Goal: Use online tool/utility: Utilize a website feature to perform a specific function

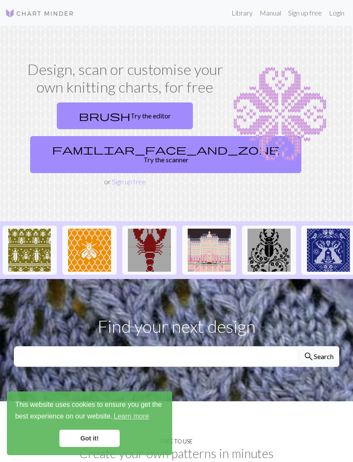
click at [161, 117] on link "brush Try the editor" at bounding box center [125, 115] width 136 height 27
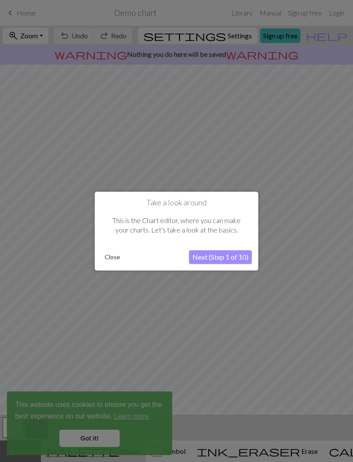
click at [241, 256] on button "Next (Step 1 of 10)" at bounding box center [220, 257] width 63 height 14
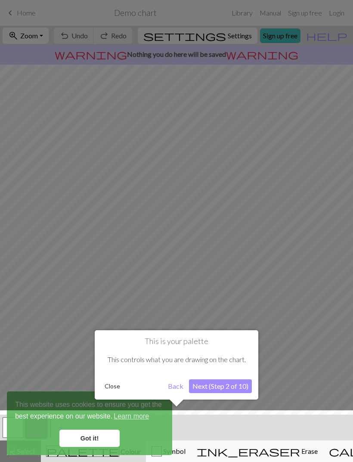
click at [110, 431] on div at bounding box center [177, 438] width 362 height 56
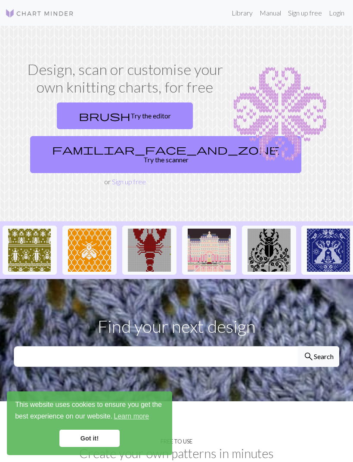
click at [99, 436] on link "Got it!" at bounding box center [89, 438] width 60 height 17
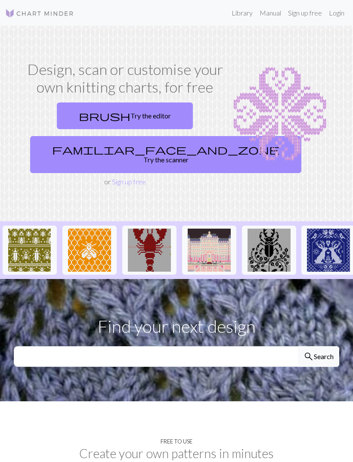
click at [122, 118] on link "brush Try the editor" at bounding box center [125, 115] width 136 height 27
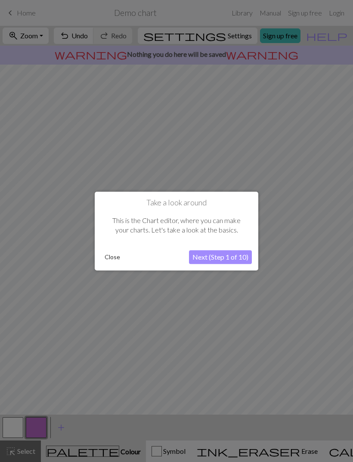
click at [243, 253] on button "Next (Step 1 of 10)" at bounding box center [220, 257] width 63 height 14
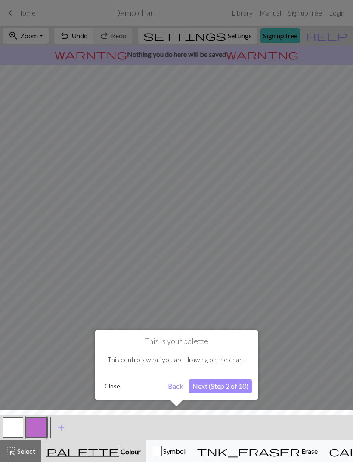
click at [232, 380] on button "Next (Step 2 of 10)" at bounding box center [220, 386] width 63 height 14
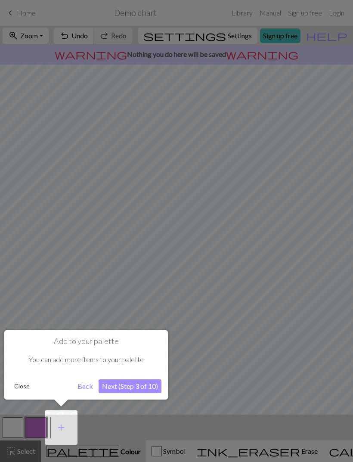
click at [152, 381] on button "Next (Step 3 of 10)" at bounding box center [130, 386] width 63 height 14
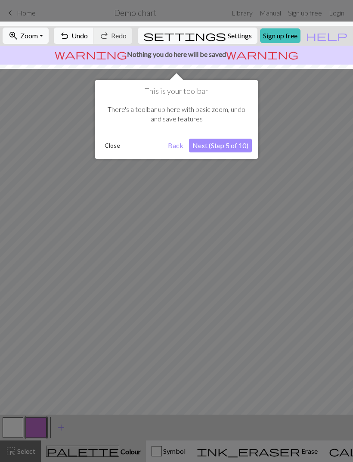
click at [234, 145] on button "Next (Step 5 of 10)" at bounding box center [220, 146] width 63 height 14
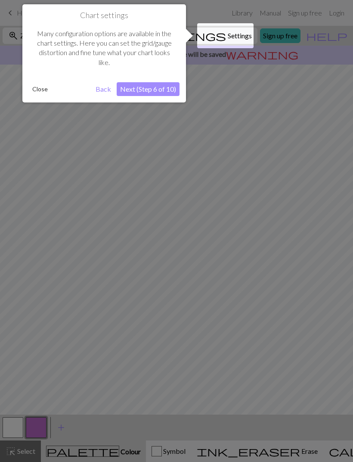
click at [142, 85] on button "Next (Step 6 of 10)" at bounding box center [148, 89] width 63 height 14
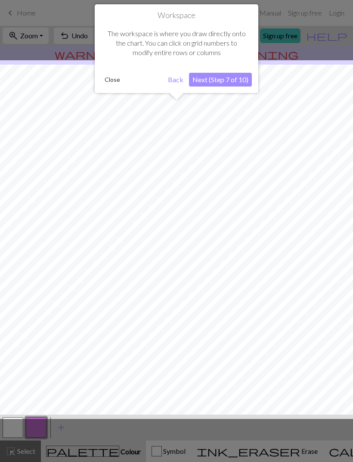
click at [243, 75] on button "Next (Step 7 of 10)" at bounding box center [220, 80] width 63 height 14
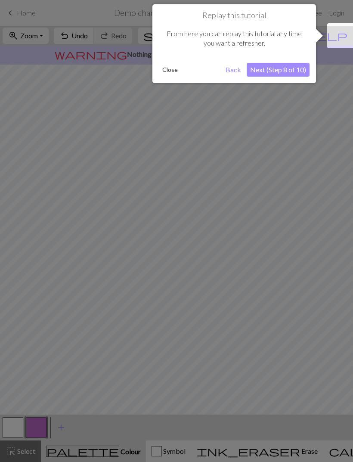
click at [298, 70] on button "Next (Step 8 of 10)" at bounding box center [278, 70] width 63 height 14
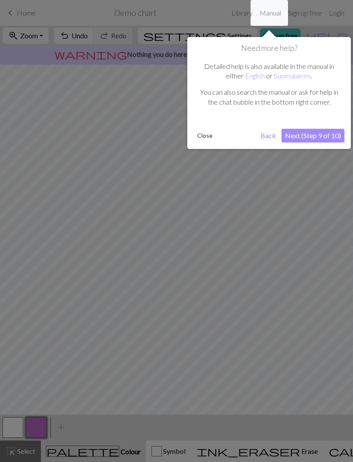
click at [331, 134] on button "Next (Step 9 of 10)" at bounding box center [312, 136] width 63 height 14
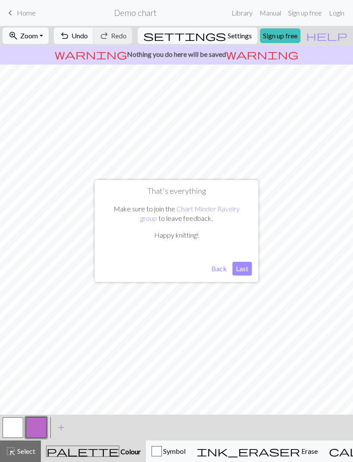
click at [240, 265] on button "Last" at bounding box center [241, 269] width 19 height 14
click at [228, 34] on span "Settings" at bounding box center [240, 36] width 24 height 10
select select "aran"
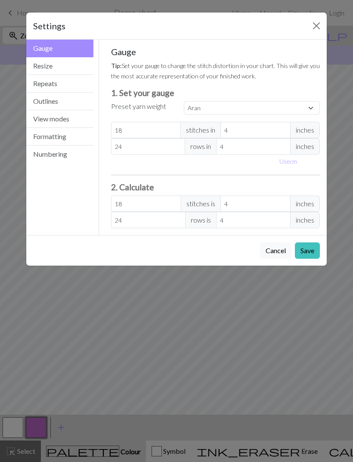
click at [71, 70] on button "Resize" at bounding box center [59, 66] width 67 height 18
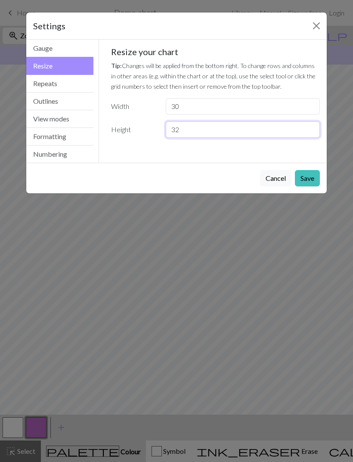
click at [257, 126] on input "32" at bounding box center [243, 129] width 154 height 16
type input "3"
type input "120"
click at [239, 105] on input "30" at bounding box center [243, 106] width 154 height 16
type input "3"
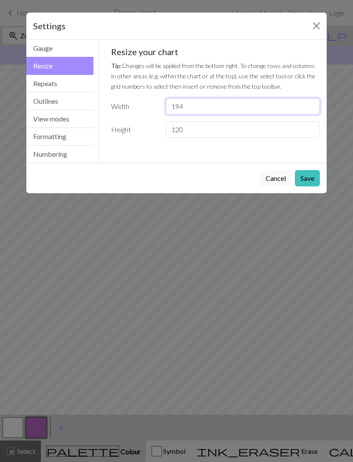
type input "194"
click at [311, 177] on button "Save" at bounding box center [307, 178] width 25 height 16
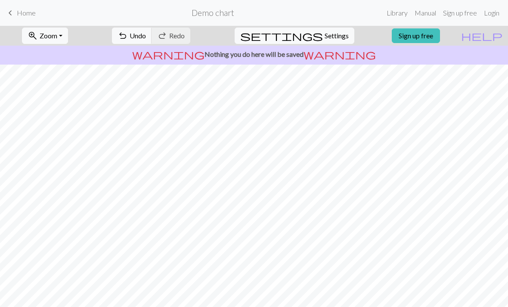
click at [68, 37] on button "zoom_in Zoom Zoom" at bounding box center [45, 36] width 46 height 16
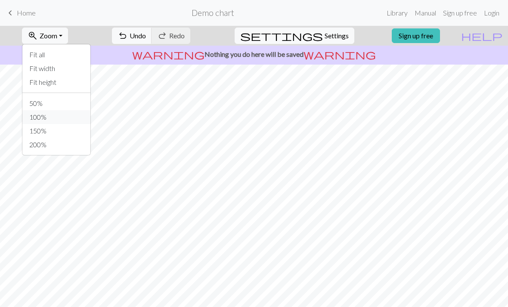
click at [49, 114] on button "100%" at bounding box center [56, 117] width 68 height 14
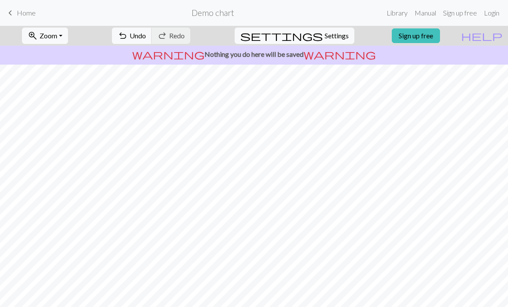
click at [57, 33] on span "Zoom" at bounding box center [49, 35] width 18 height 8
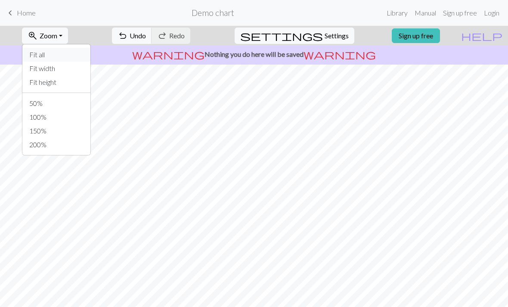
click at [47, 55] on button "Fit all" at bounding box center [56, 55] width 68 height 14
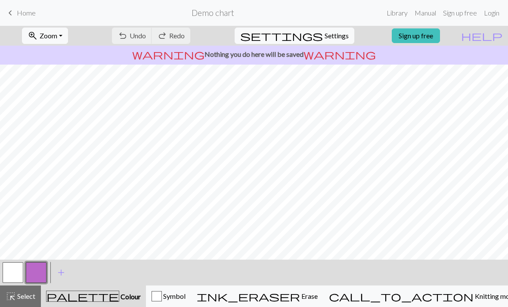
click at [68, 37] on button "zoom_in Zoom Zoom" at bounding box center [45, 36] width 46 height 16
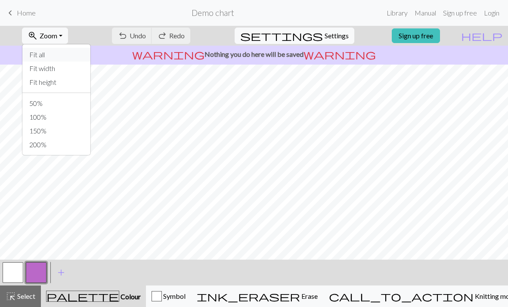
click at [50, 52] on button "Fit all" at bounding box center [56, 55] width 68 height 14
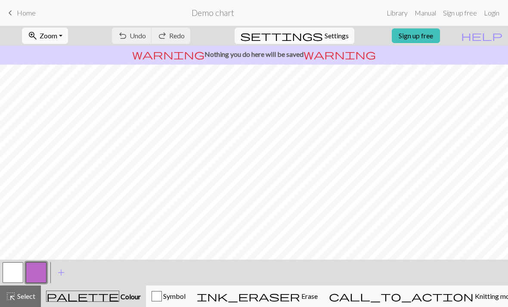
click at [337, 38] on span "Settings" at bounding box center [337, 36] width 24 height 10
select select "aran"
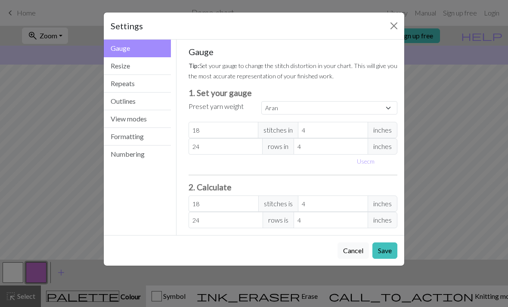
click at [118, 86] on button "Repeats" at bounding box center [137, 84] width 67 height 18
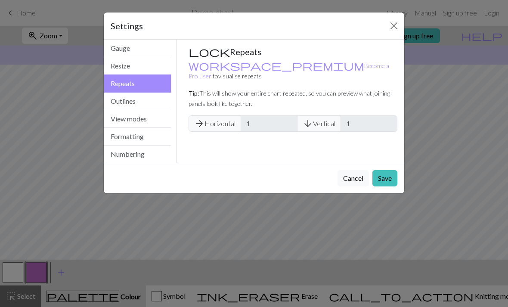
click at [114, 63] on button "Resize" at bounding box center [137, 66] width 67 height 18
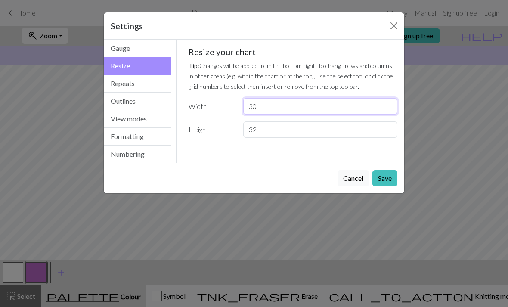
click at [346, 100] on input "30" at bounding box center [320, 106] width 154 height 16
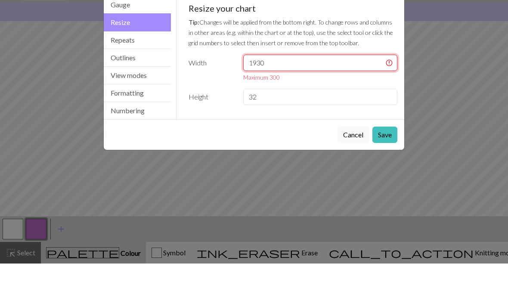
click at [358, 98] on input "1930" at bounding box center [320, 106] width 154 height 16
click at [343, 98] on input "1930" at bounding box center [320, 106] width 154 height 16
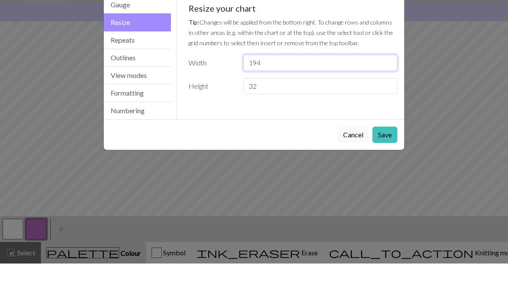
type input "194"
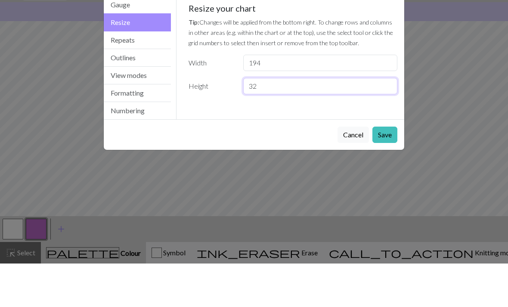
click at [347, 121] on input "32" at bounding box center [320, 129] width 154 height 16
type input "3"
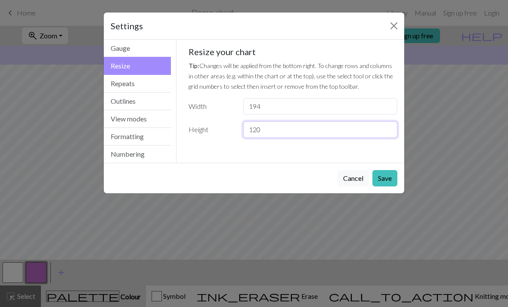
type input "120"
click at [388, 179] on button "Save" at bounding box center [384, 178] width 25 height 16
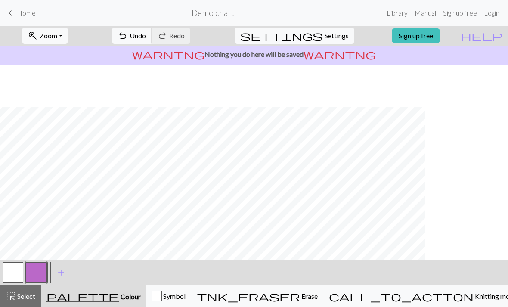
scroll to position [97, 455]
click at [57, 35] on span "Zoom" at bounding box center [49, 35] width 18 height 8
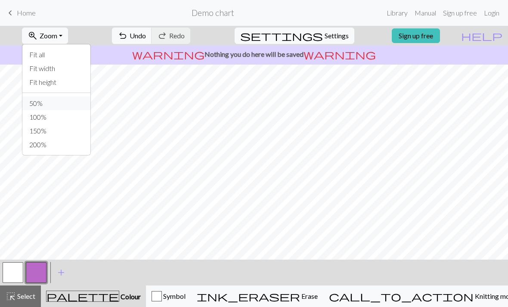
click at [53, 100] on button "50%" at bounding box center [56, 103] width 68 height 14
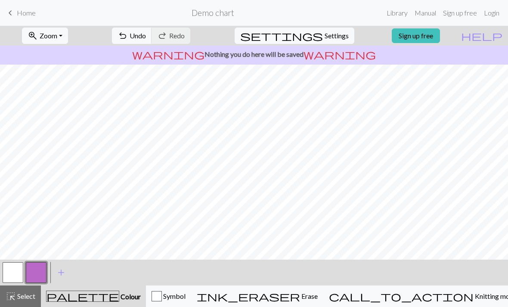
click at [57, 35] on span "Zoom" at bounding box center [49, 35] width 18 height 8
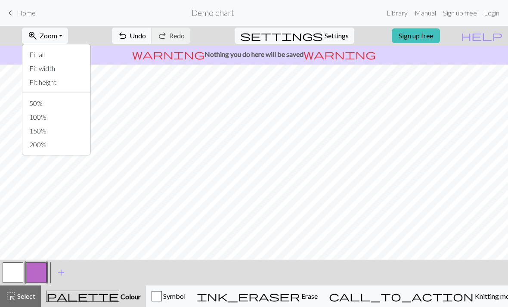
click at [68, 32] on button "zoom_in Zoom Zoom" at bounding box center [45, 36] width 46 height 16
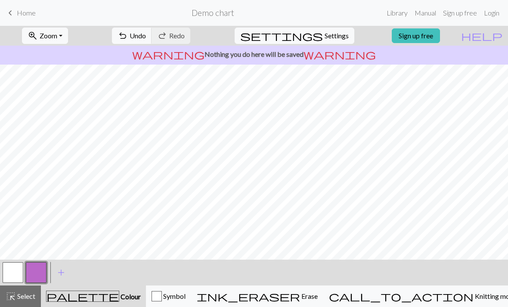
click at [68, 39] on button "zoom_in Zoom Zoom" at bounding box center [45, 36] width 46 height 16
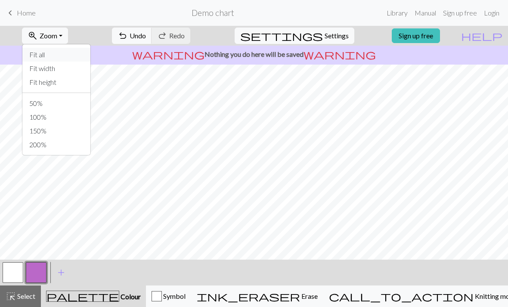
click at [56, 55] on button "Fit all" at bounding box center [56, 55] width 68 height 14
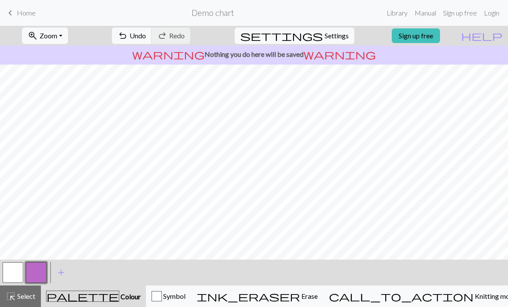
click at [325, 35] on span "Settings" at bounding box center [337, 36] width 24 height 10
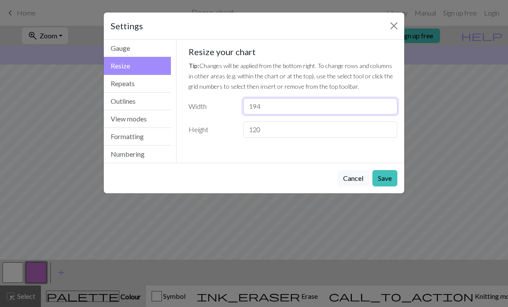
click at [278, 100] on input "194" at bounding box center [320, 106] width 154 height 16
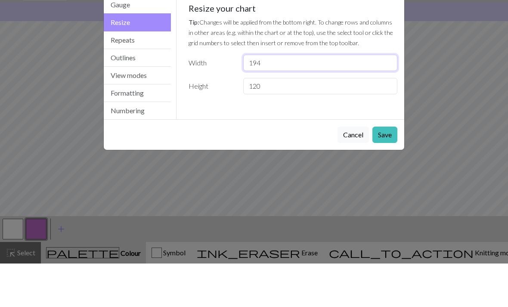
click at [346, 98] on input "194" at bounding box center [320, 106] width 154 height 16
click at [366, 98] on input "194" at bounding box center [320, 106] width 154 height 16
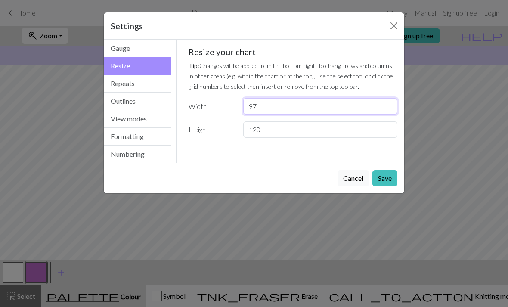
type input "97"
click at [383, 179] on button "Save" at bounding box center [384, 178] width 25 height 16
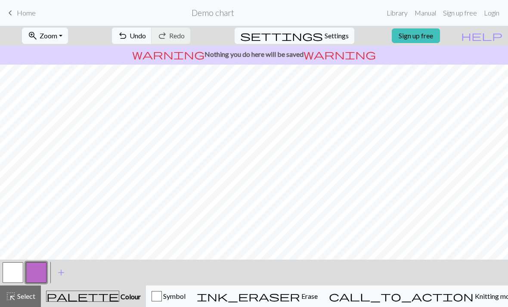
scroll to position [97, 82]
click at [57, 34] on span "Zoom" at bounding box center [49, 35] width 18 height 8
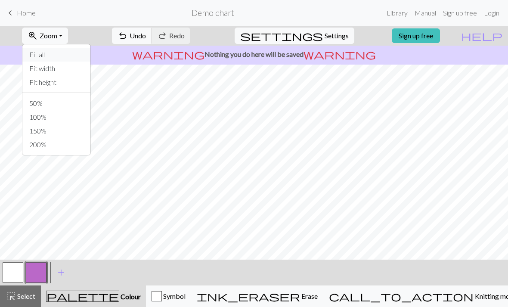
click at [50, 50] on button "Fit all" at bounding box center [56, 55] width 68 height 14
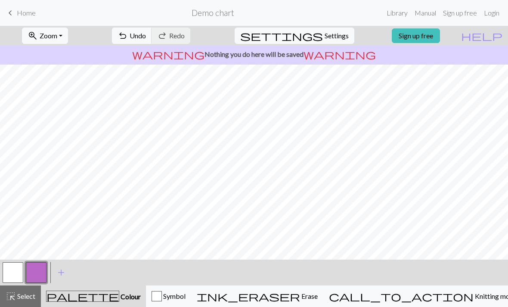
click at [57, 35] on span "Zoom" at bounding box center [49, 35] width 18 height 8
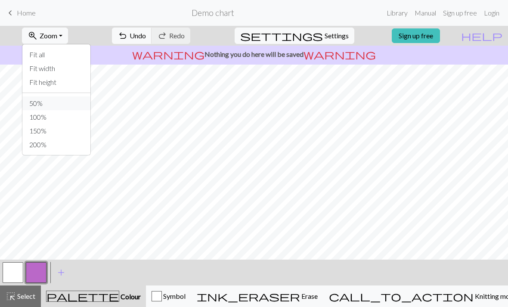
click at [54, 105] on button "50%" at bounding box center [56, 103] width 68 height 14
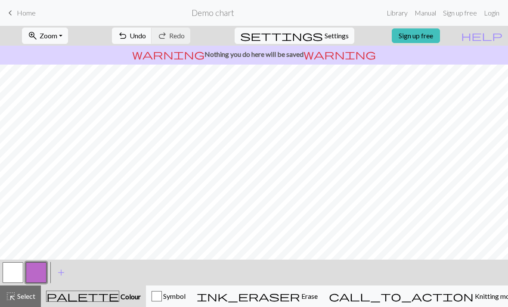
click at [57, 36] on span "Zoom" at bounding box center [49, 35] width 18 height 8
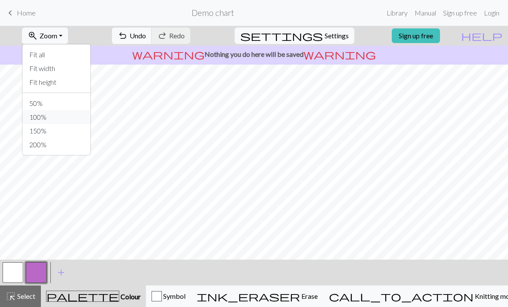
click at [56, 118] on button "100%" at bounding box center [56, 117] width 68 height 14
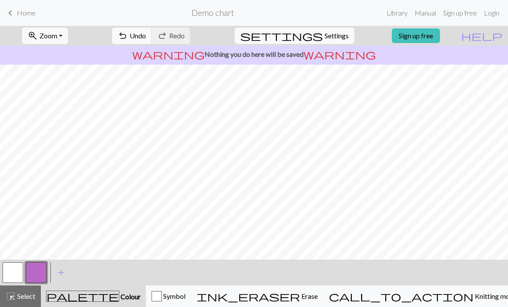
click at [57, 36] on span "Zoom" at bounding box center [49, 35] width 18 height 8
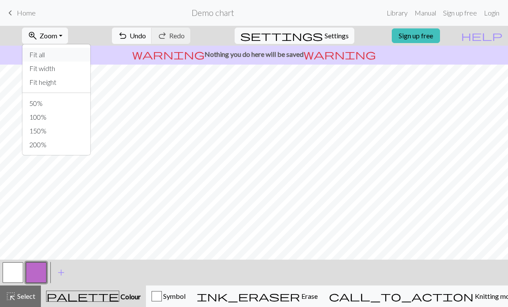
click at [61, 52] on button "Fit all" at bounding box center [56, 55] width 68 height 14
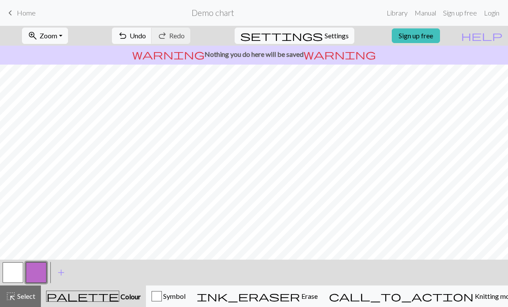
click at [57, 39] on span "Zoom" at bounding box center [49, 35] width 18 height 8
click at [68, 71] on button "Fit width" at bounding box center [56, 69] width 68 height 14
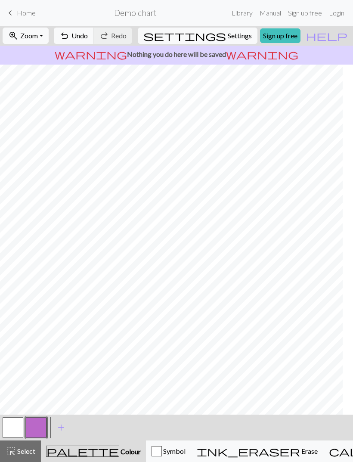
scroll to position [0, 0]
click at [240, 32] on span "Settings" at bounding box center [240, 36] width 24 height 10
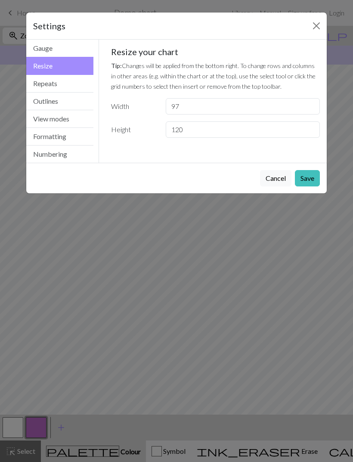
click at [76, 46] on button "Gauge" at bounding box center [59, 49] width 67 height 18
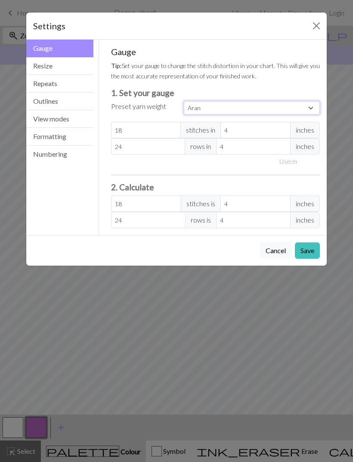
click at [308, 105] on select "Custom Square Lace Light Fingering Fingering Sport Double knit Worsted Aran Bul…" at bounding box center [252, 107] width 136 height 13
select select "worsted"
type input "20"
type input "26"
type input "20"
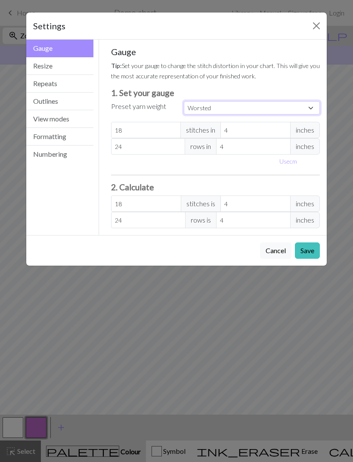
type input "26"
click at [154, 131] on input "20" at bounding box center [146, 130] width 70 height 16
type input "2"
select select "custom"
type input "2"
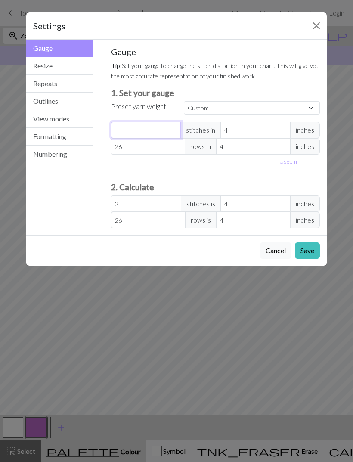
type input "0"
type input "2"
type input "21"
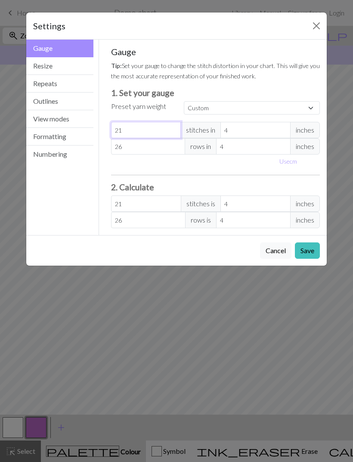
type input "21"
click at [301, 176] on div "Gauge Tip: Set your gauge to change the stitch distortion in your chart. This w…" at bounding box center [215, 137] width 209 height 182
click at [286, 160] on button "Use cm" at bounding box center [287, 161] width 25 height 13
type input "10.16"
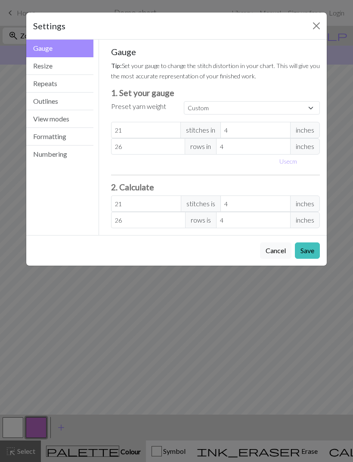
type input "10.16"
click at [260, 128] on input "10.16" at bounding box center [262, 130] width 75 height 16
type input "10.1"
type input "21.12"
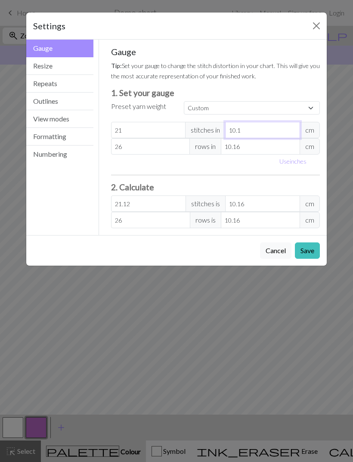
type input "10"
type input "21.34"
type input "10"
click at [253, 144] on input "10.16" at bounding box center [260, 146] width 79 height 16
type input "10.1"
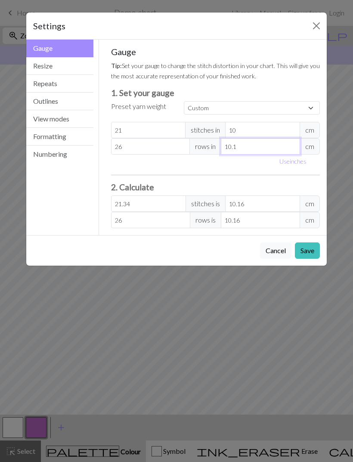
type input "26.15"
type input "10"
type input "26.42"
type input "10"
click at [309, 250] on button "Save" at bounding box center [307, 250] width 25 height 16
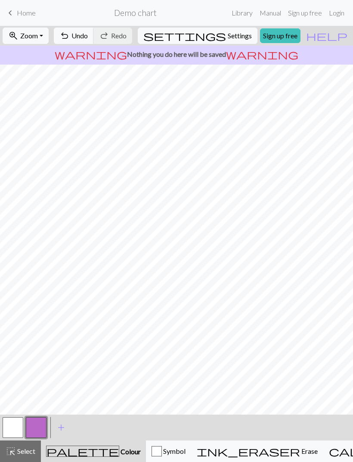
click at [300, 306] on span "Erase" at bounding box center [309, 451] width 18 height 8
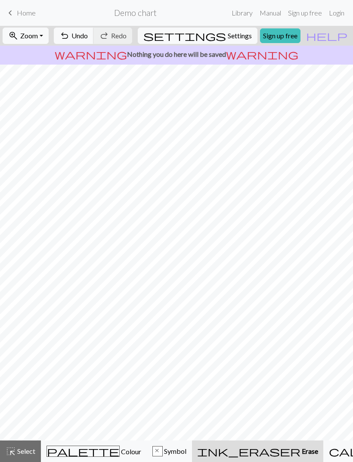
click at [120, 306] on span "Colour" at bounding box center [131, 451] width 22 height 8
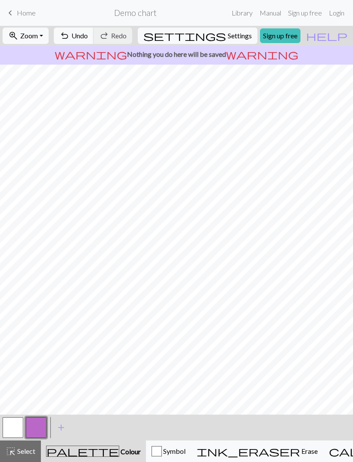
click at [235, 306] on button "ink_eraser Erase Erase" at bounding box center [257, 451] width 132 height 22
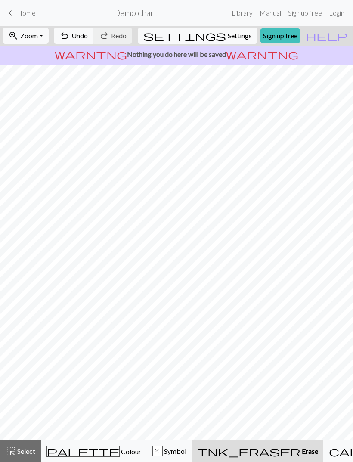
click at [88, 34] on span "Undo" at bounding box center [79, 35] width 16 height 8
click at [88, 33] on span "Undo" at bounding box center [79, 35] width 16 height 8
click at [88, 37] on span "Undo" at bounding box center [79, 35] width 16 height 8
click at [88, 36] on span "Undo" at bounding box center [79, 35] width 16 height 8
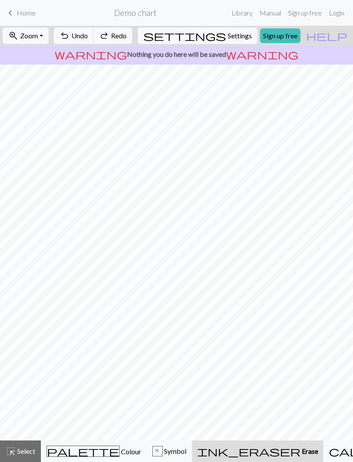
click at [88, 35] on span "Undo" at bounding box center [79, 35] width 16 height 8
click at [88, 34] on span "Undo" at bounding box center [79, 35] width 16 height 8
click at [88, 35] on span "Undo" at bounding box center [79, 35] width 16 height 8
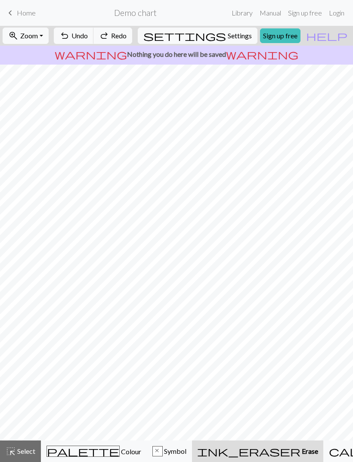
click at [88, 35] on span "Undo" at bounding box center [79, 35] width 16 height 8
click at [88, 32] on span "Undo" at bounding box center [79, 35] width 16 height 8
click at [70, 37] on span "undo" at bounding box center [64, 36] width 10 height 12
click at [88, 35] on span "Undo" at bounding box center [79, 35] width 16 height 8
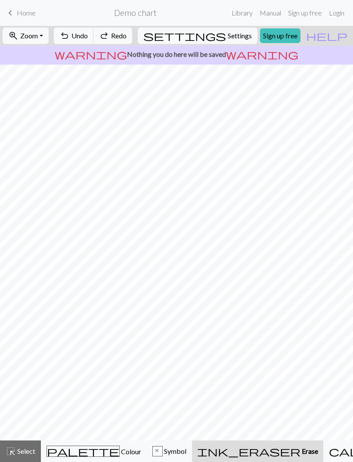
click at [70, 35] on span "undo" at bounding box center [64, 36] width 10 height 12
click at [120, 306] on span "Colour" at bounding box center [131, 451] width 22 height 8
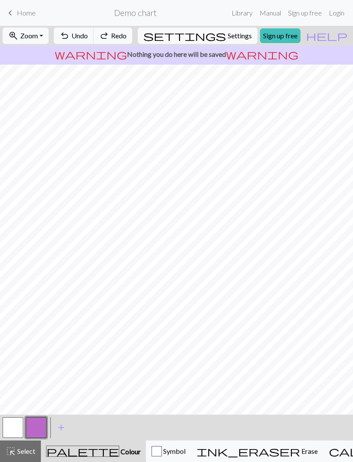
click at [20, 306] on button "button" at bounding box center [13, 427] width 21 height 21
click at [22, 306] on button "highlight_alt Select Select" at bounding box center [20, 451] width 41 height 22
click at [15, 306] on span "highlight_alt" at bounding box center [11, 451] width 10 height 12
